Goal: Information Seeking & Learning: Learn about a topic

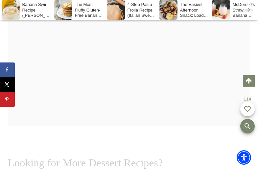
scroll to position [5877, 0]
